Goal: Task Accomplishment & Management: Manage account settings

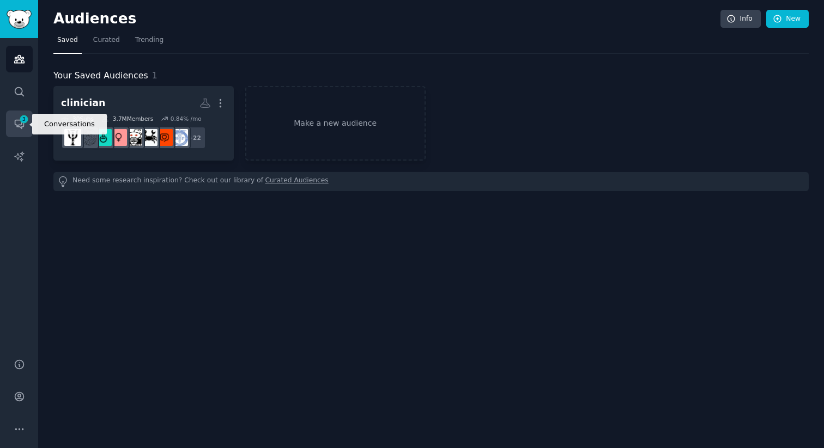
click at [23, 117] on span "3" at bounding box center [24, 119] width 10 height 8
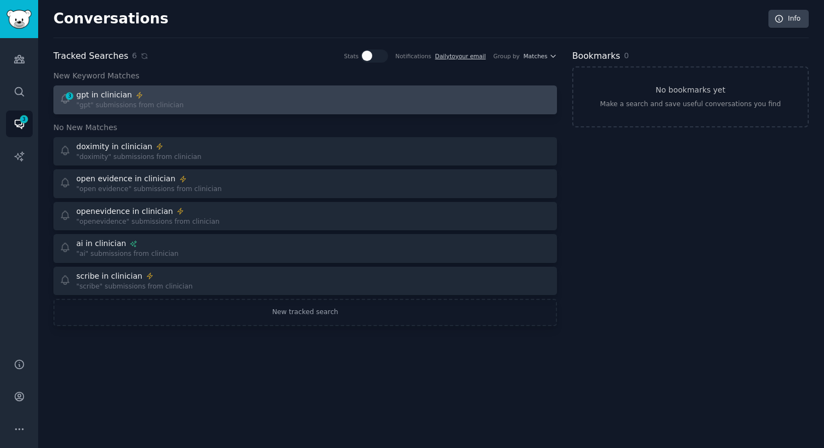
click at [221, 101] on div "3 gpt in clinician "gpt" submissions from clinician" at bounding box center [178, 99] width 239 height 21
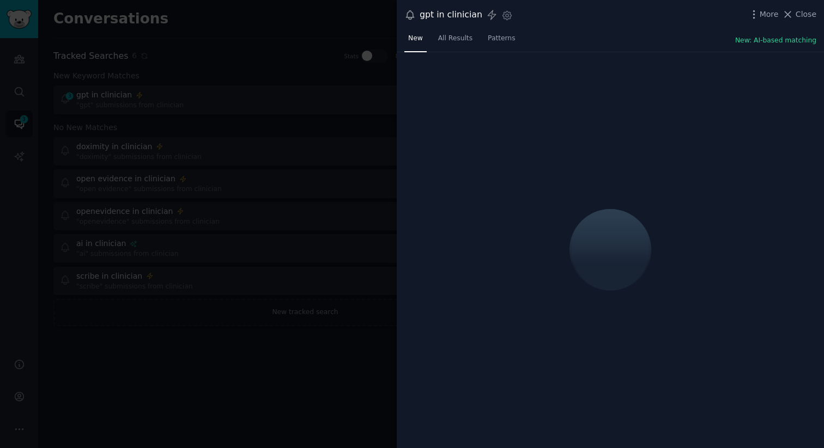
click at [200, 144] on div at bounding box center [412, 224] width 824 height 448
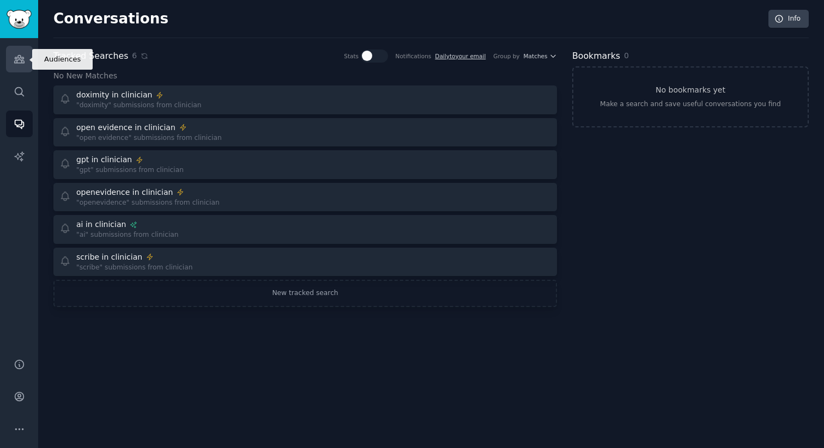
click at [10, 62] on link "Audiences" at bounding box center [19, 59] width 27 height 27
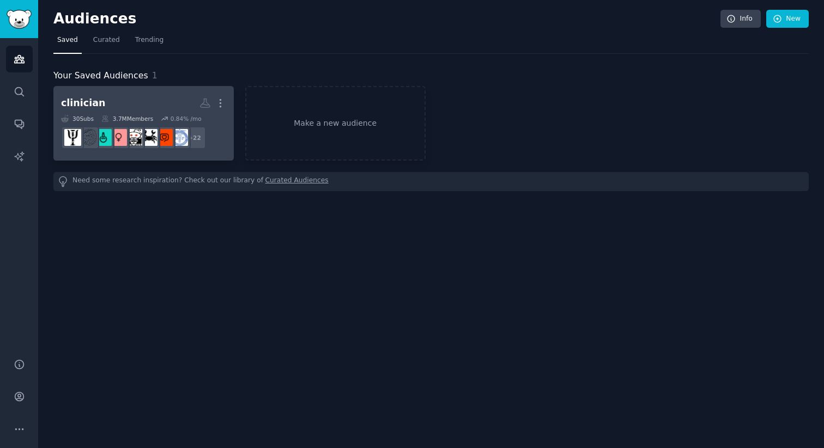
click at [141, 113] on div "clinician More 30 Sub s 3.7M Members 0.84 % /mo + 22" at bounding box center [143, 123] width 165 height 59
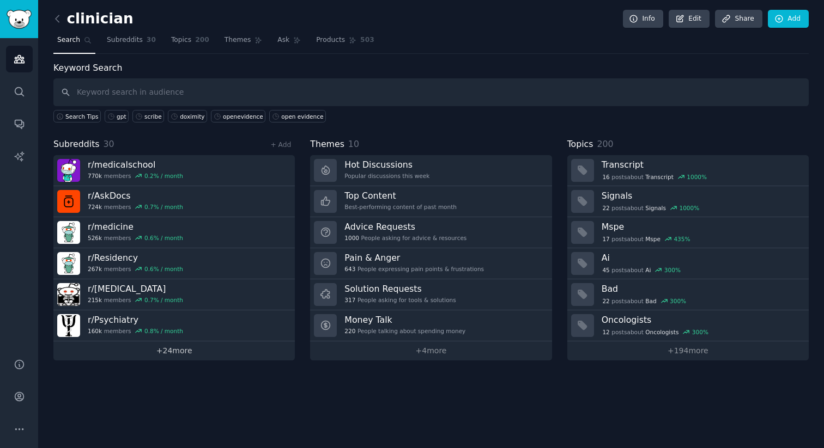
click at [189, 349] on link "+ 24 more" at bounding box center [173, 350] width 241 height 19
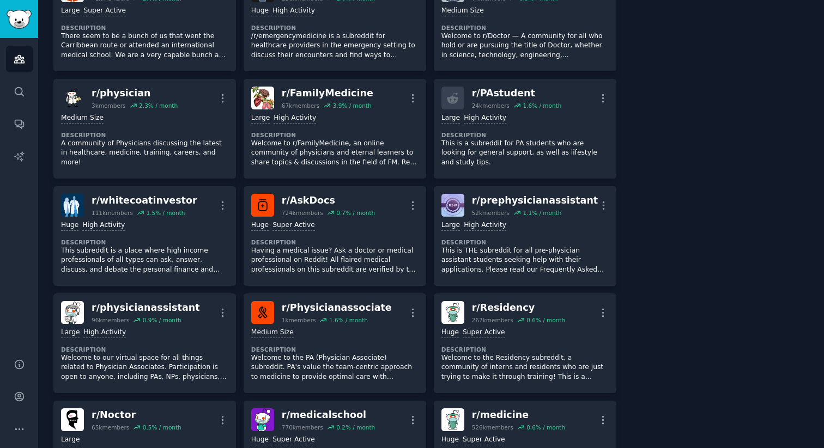
scroll to position [646, 0]
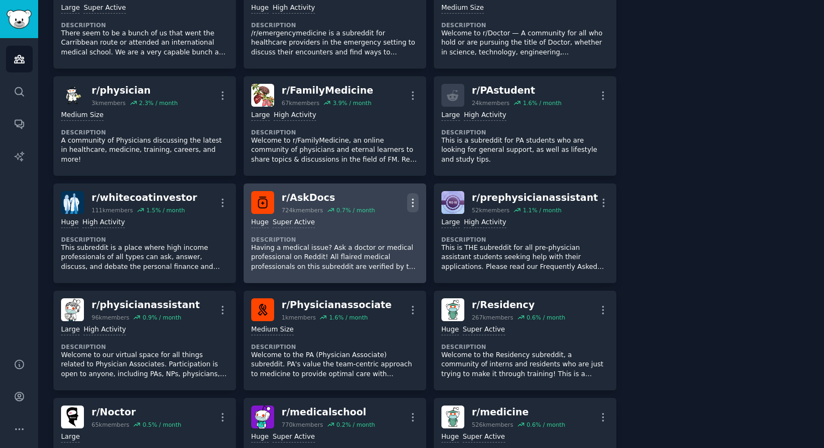
click at [408, 199] on icon "button" at bounding box center [412, 202] width 11 height 11
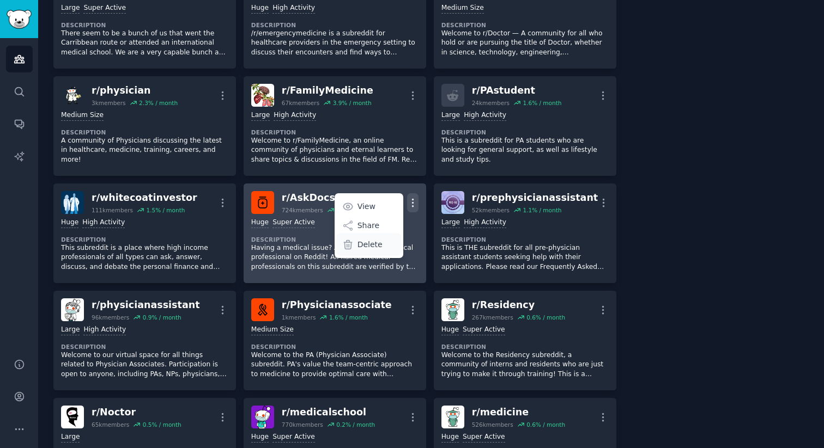
click at [370, 246] on p "Delete" at bounding box center [369, 244] width 25 height 11
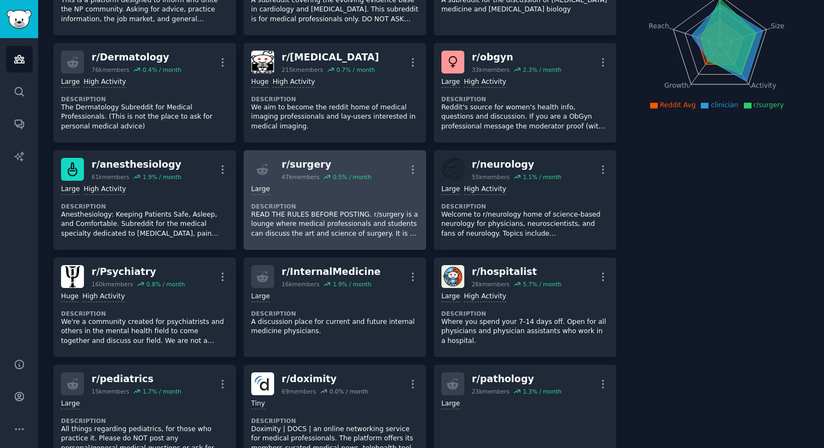
scroll to position [513, 0]
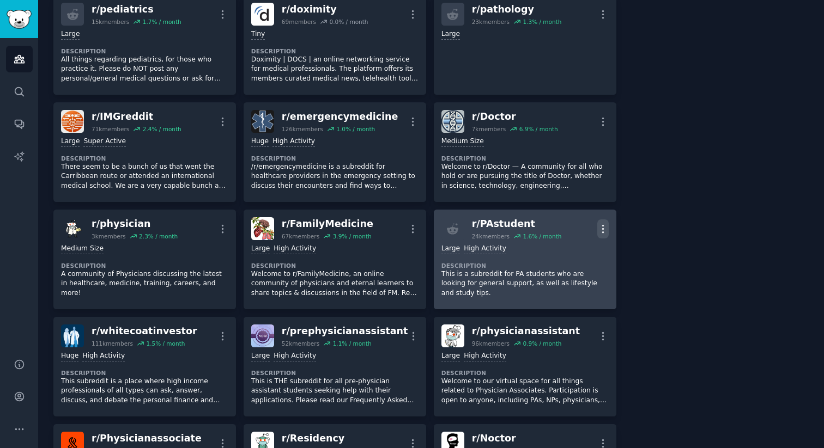
click at [597, 230] on icon "button" at bounding box center [602, 228] width 11 height 11
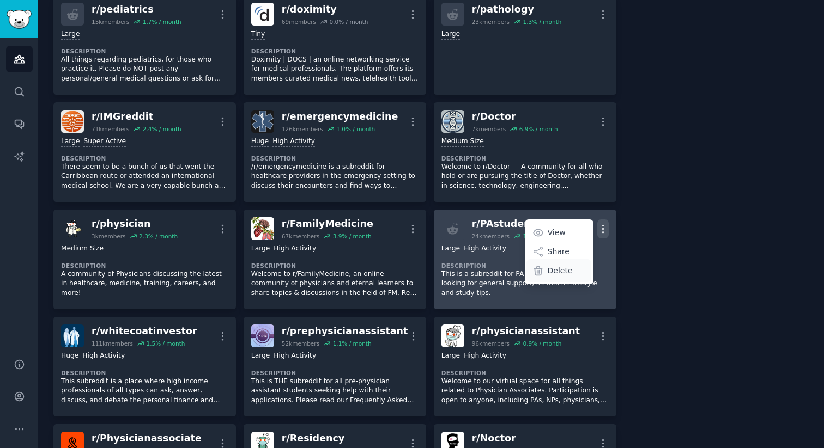
click at [558, 269] on p "Delete" at bounding box center [559, 270] width 25 height 11
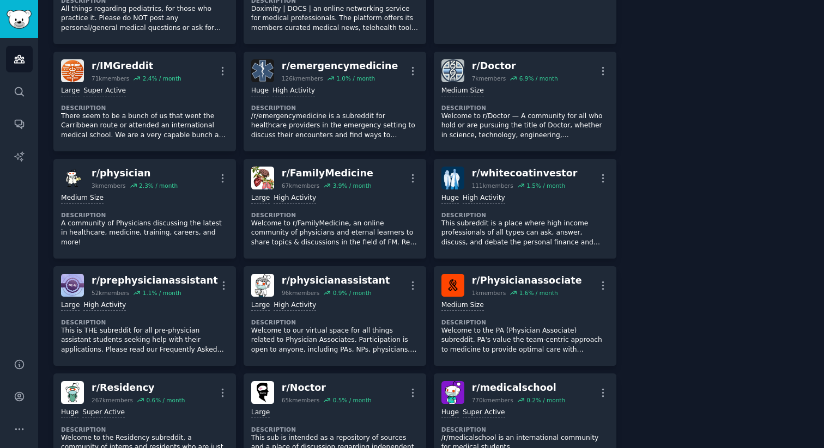
scroll to position [557, 0]
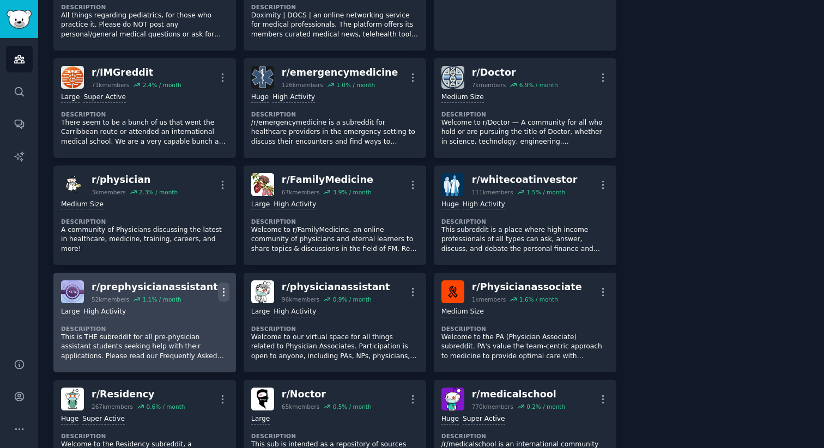
click at [224, 293] on icon "button" at bounding box center [223, 291] width 11 height 11
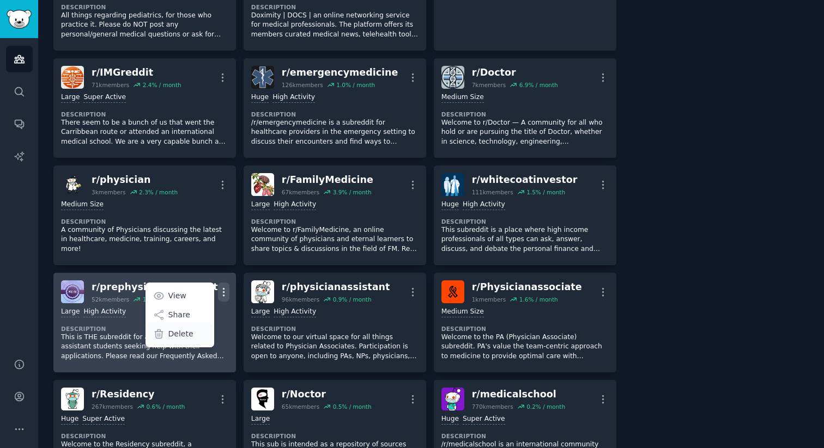
click at [189, 333] on p "Delete" at bounding box center [180, 333] width 25 height 11
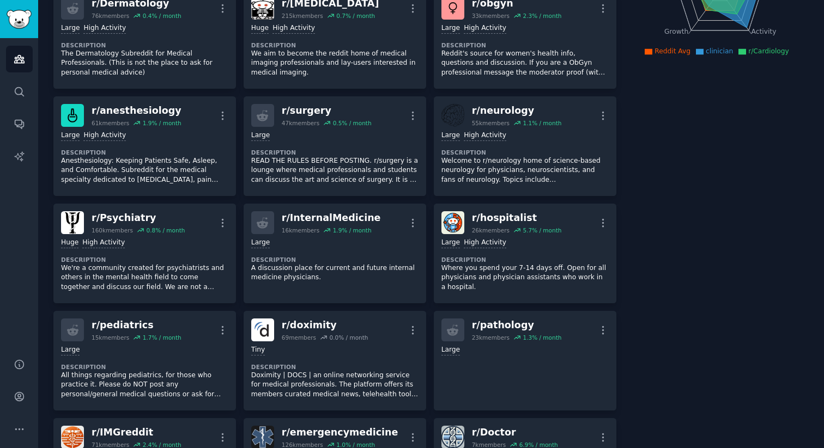
scroll to position [0, 0]
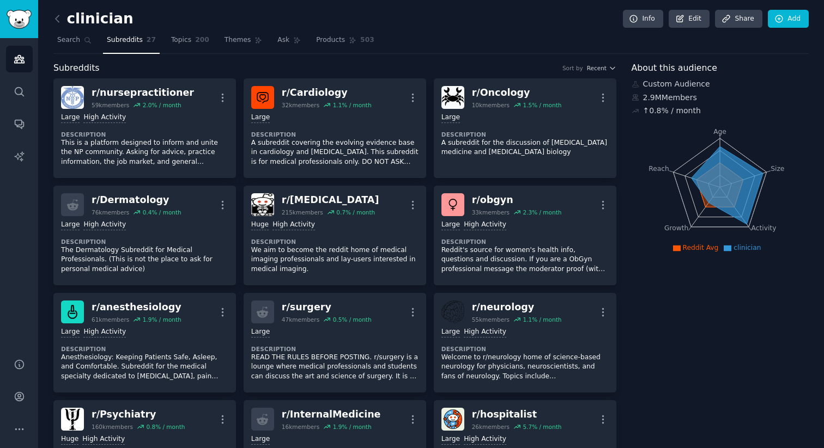
click at [128, 36] on span "Subreddits" at bounding box center [125, 40] width 36 height 10
click at [184, 35] on span "Topics" at bounding box center [181, 40] width 20 height 10
